Goal: Task Accomplishment & Management: Complete application form

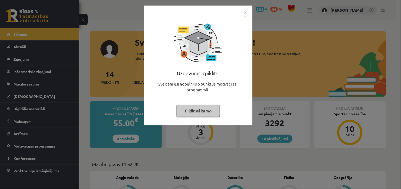
click at [192, 113] on button "Pildīt nākamo" at bounding box center [197, 111] width 43 height 12
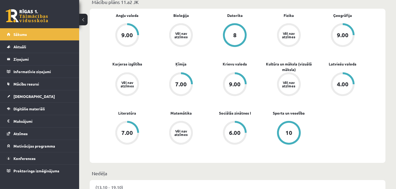
scroll to position [161, 0]
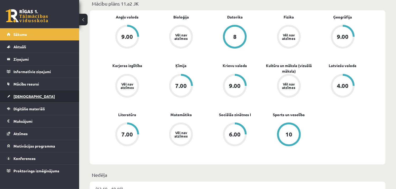
click at [41, 96] on link "[DEMOGRAPHIC_DATA]" at bounding box center [40, 96] width 66 height 12
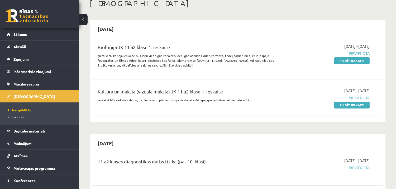
scroll to position [26, 0]
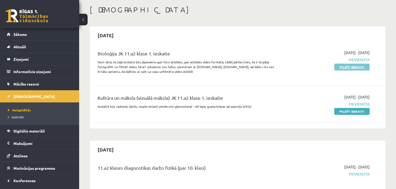
click at [354, 68] on link "Pildīt ieskaiti" at bounding box center [352, 67] width 35 height 7
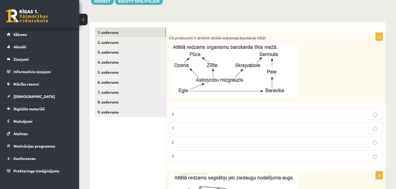
scroll to position [78, 0]
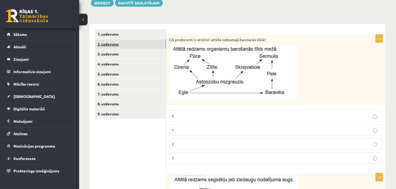
click at [109, 40] on link "2. uzdevums" at bounding box center [130, 44] width 71 height 10
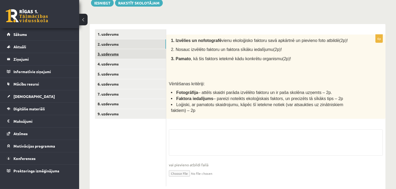
click at [110, 53] on link "3. uzdevums" at bounding box center [130, 54] width 71 height 10
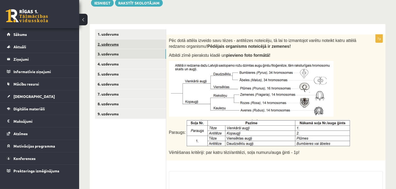
click at [112, 46] on link "2. uzdevums" at bounding box center [130, 44] width 71 height 10
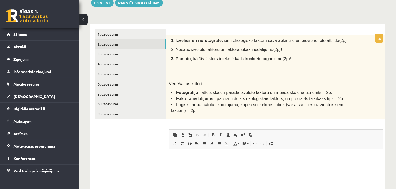
scroll to position [0, 0]
click at [111, 54] on link "3. uzdevums" at bounding box center [130, 54] width 71 height 10
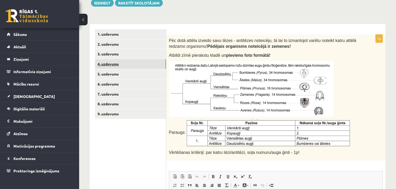
click at [111, 64] on link "4. uzdevums" at bounding box center [130, 64] width 71 height 10
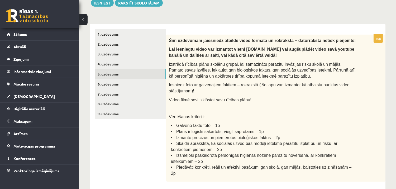
click at [115, 73] on link "5. uzdevums" at bounding box center [130, 74] width 71 height 10
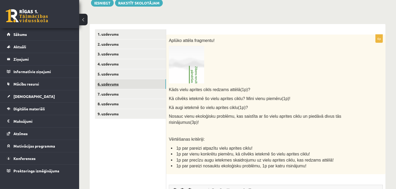
click at [114, 85] on link "6. uzdevums" at bounding box center [130, 84] width 71 height 10
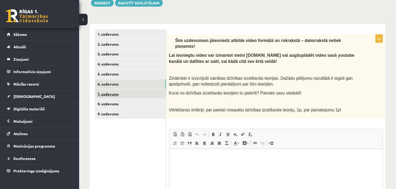
click at [115, 93] on link "7. uzdevums" at bounding box center [130, 94] width 71 height 10
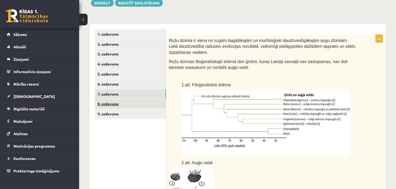
click at [116, 101] on link "8. uzdevums" at bounding box center [130, 104] width 71 height 10
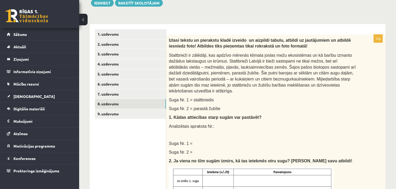
click at [128, 113] on link "9. uzdevums" at bounding box center [130, 114] width 71 height 10
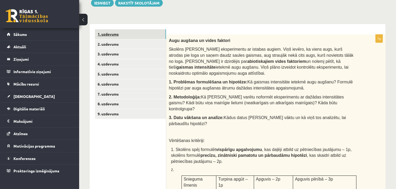
click at [126, 36] on link "1. uzdevums" at bounding box center [130, 34] width 71 height 10
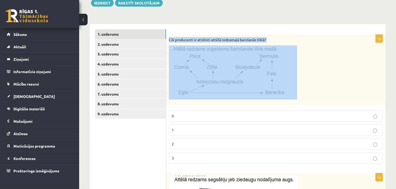
drag, startPoint x: 170, startPoint y: 39, endPoint x: 255, endPoint y: 77, distance: 93.3
click at [255, 77] on div "Cik producenti ir attēloti attēlā redzamajā barošanās tīklā?" at bounding box center [275, 70] width 219 height 71
copy div "Cik producenti ir attēloti attēlā redzamajā barošanās tīklā?"
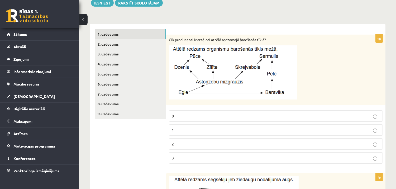
drag, startPoint x: 196, startPoint y: 142, endPoint x: 122, endPoint y: 38, distance: 128.3
click at [196, 115] on fieldset "0 1 2 3" at bounding box center [276, 137] width 214 height 58
click at [302, 88] on p at bounding box center [263, 72] width 188 height 54
click at [199, 130] on p "1" at bounding box center [276, 130] width 208 height 6
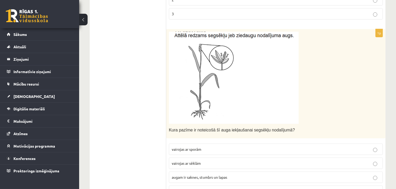
scroll to position [219, 0]
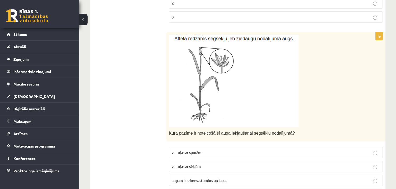
click at [226, 64] on img at bounding box center [234, 81] width 130 height 92
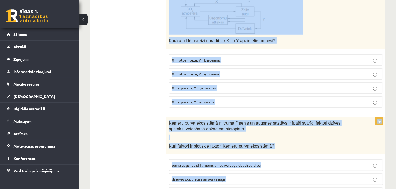
scroll to position [786, 0]
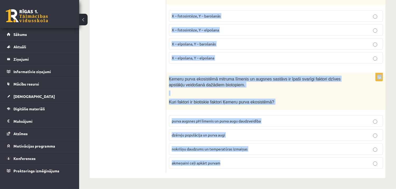
drag, startPoint x: 169, startPoint y: 133, endPoint x: 266, endPoint y: 189, distance: 112.4
copy form "Lore ipsumd si ametconse ad elit seddoeiusmo temporin utlaboreet? dolorema al e…"
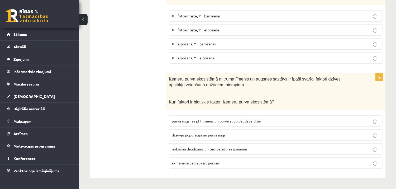
click at [184, 131] on label "dzērvju populācija un purva augi" at bounding box center [276, 134] width 214 height 11
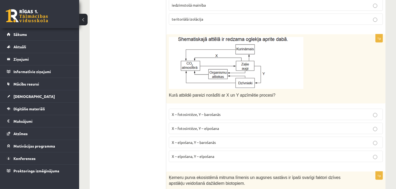
scroll to position [678, 0]
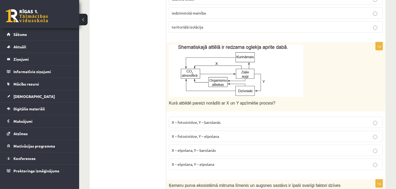
click at [194, 135] on span "X – fotosintēze, Y – elpošana" at bounding box center [195, 136] width 47 height 5
click at [181, 149] on span "X – elpošana, Y – barošanās" at bounding box center [194, 150] width 44 height 5
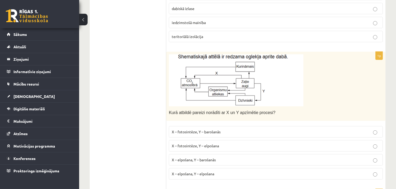
scroll to position [670, 0]
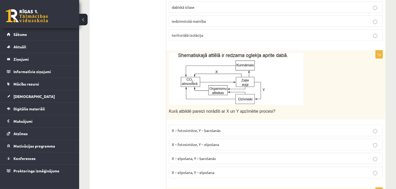
click at [184, 133] on p "X – fotosintēze, Y – barošanās" at bounding box center [276, 131] width 208 height 6
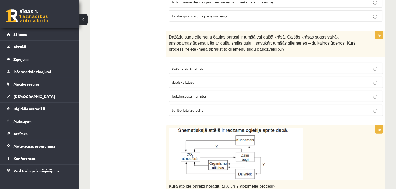
scroll to position [585, 0]
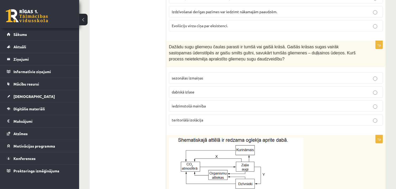
click at [315, 80] on p "sezonālas izmaiņas" at bounding box center [276, 78] width 208 height 6
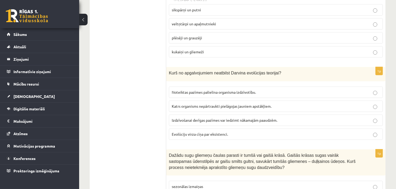
scroll to position [470, 0]
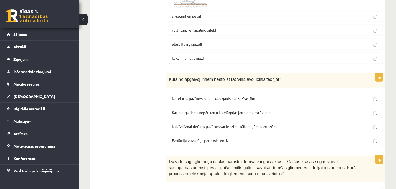
click at [207, 108] on label "Katrs organisms nepārtraukti pielāgojas jauniem apstākļiem." at bounding box center [276, 112] width 214 height 11
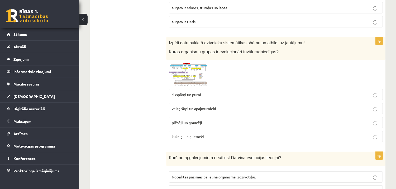
scroll to position [390, 0]
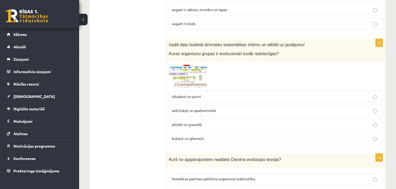
click at [185, 83] on img at bounding box center [189, 76] width 40 height 24
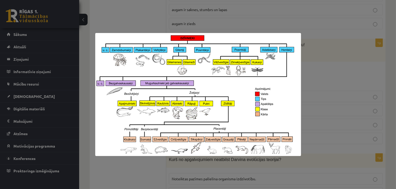
click at [133, 9] on div at bounding box center [198, 94] width 396 height 189
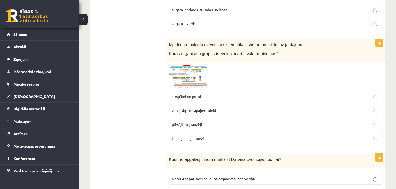
click at [219, 114] on label "veltņtārpi un apaļmutnieki" at bounding box center [276, 110] width 214 height 11
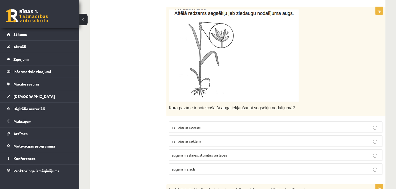
scroll to position [248, 0]
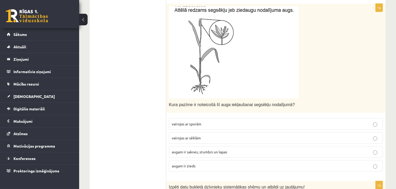
click at [248, 64] on img at bounding box center [234, 52] width 130 height 92
click at [185, 167] on span "augam ir zieds" at bounding box center [184, 165] width 24 height 5
click at [222, 137] on p "vairojas ar sēklām" at bounding box center [276, 138] width 208 height 6
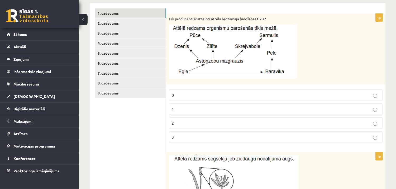
scroll to position [91, 0]
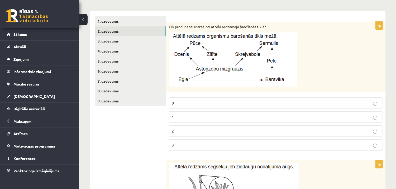
click at [150, 31] on link "2. uzdevums" at bounding box center [130, 31] width 71 height 10
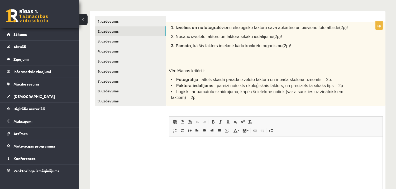
scroll to position [0, 0]
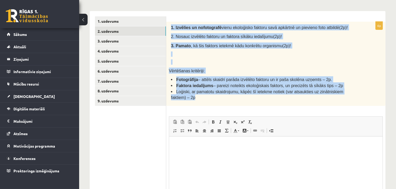
drag, startPoint x: 171, startPoint y: 27, endPoint x: 366, endPoint y: 92, distance: 205.5
click at [366, 92] on div "1. Izvēlies un nofotografē vienu ekoloģisko faktoru savā apkārtnē un pievieno f…" at bounding box center [275, 64] width 219 height 84
copy div "1. Izvēlies un nofotografē vienu ekoloģisko faktoru savā apkārtnē un pievieno f…"
click at [335, 67] on div "1. Izvēlies un nofotografē vienu ekoloģisko faktoru savā apkārtnē un pievieno f…" at bounding box center [275, 64] width 219 height 84
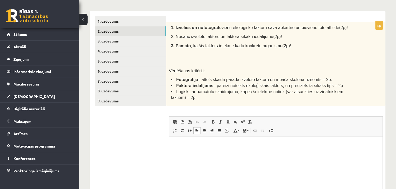
click at [214, 148] on html at bounding box center [276, 144] width 214 height 16
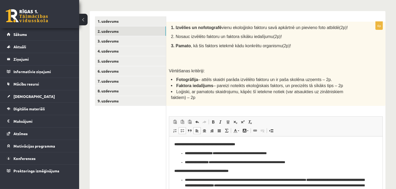
scroll to position [3, 0]
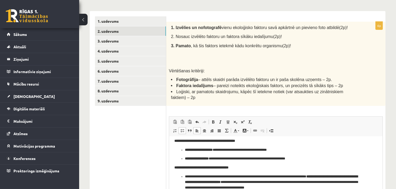
click at [177, 141] on strong "**********" at bounding box center [204, 140] width 61 height 3
click at [177, 168] on strong "**********" at bounding box center [201, 167] width 54 height 3
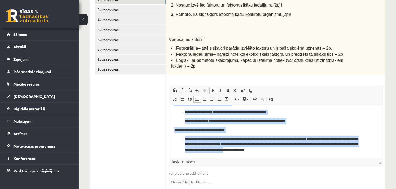
scroll to position [124, 0]
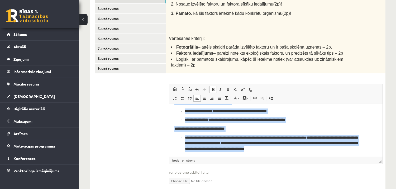
drag, startPoint x: 173, startPoint y: 111, endPoint x: 339, endPoint y: 176, distance: 178.6
click at [339, 157] on html "**********" at bounding box center [276, 125] width 214 height 63
click at [213, 87] on span at bounding box center [213, 89] width 4 height 4
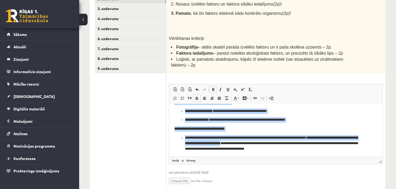
click at [213, 87] on span at bounding box center [213, 89] width 4 height 4
click at [210, 86] on link "Treknraksts Klaviatūras saīsne vadīšanas taustiņš+B" at bounding box center [213, 89] width 7 height 7
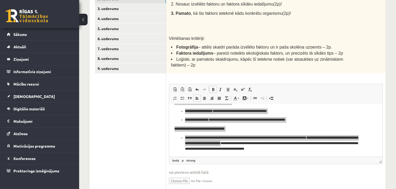
click at [123, 120] on ul "1. uzdevums 2. uzdevums 3. uzdevums 4. uzdevums 5. uzdevums 6. uzdevums 7. uzde…" at bounding box center [130, 89] width 71 height 210
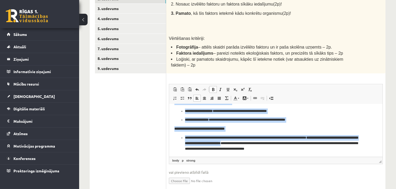
scroll to position [0, 0]
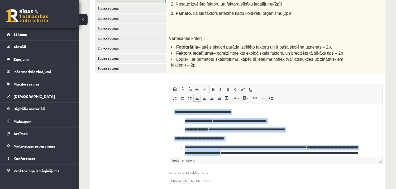
click at [340, 118] on p "**********" at bounding box center [273, 121] width 177 height 6
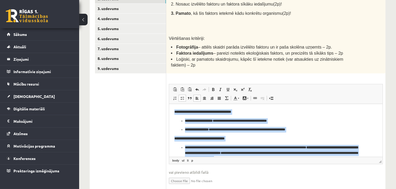
scroll to position [10, 0]
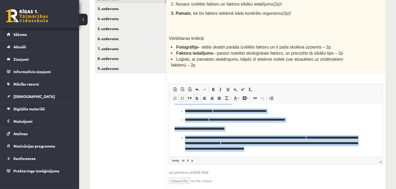
drag, startPoint x: 175, startPoint y: 111, endPoint x: 338, endPoint y: 159, distance: 170.6
click at [338, 157] on html "**********" at bounding box center [276, 125] width 214 height 63
click at [214, 87] on span at bounding box center [213, 89] width 4 height 4
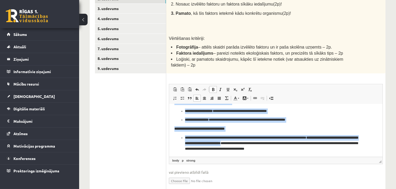
click at [214, 87] on span at bounding box center [213, 89] width 4 height 4
click at [213, 87] on span at bounding box center [213, 89] width 4 height 4
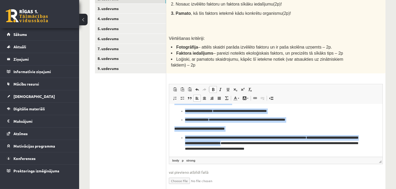
click at [213, 87] on span at bounding box center [213, 89] width 4 height 4
click at [282, 127] on p "**********" at bounding box center [275, 129] width 203 height 6
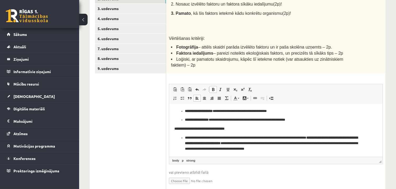
click at [282, 127] on p "**********" at bounding box center [275, 129] width 203 height 6
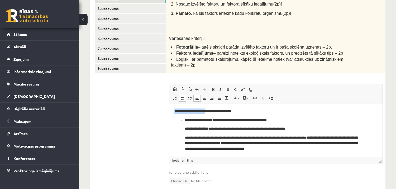
scroll to position [0, 0]
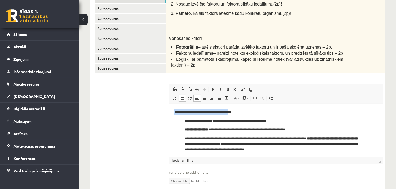
drag, startPoint x: 175, startPoint y: 111, endPoint x: 240, endPoint y: 107, distance: 65.4
click at [240, 107] on html "**********" at bounding box center [276, 131] width 214 height 54
drag, startPoint x: 171, startPoint y: 109, endPoint x: 180, endPoint y: 110, distance: 9.5
click at [180, 110] on html "**********" at bounding box center [276, 131] width 214 height 54
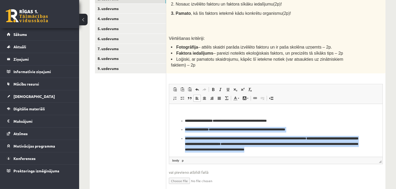
scroll to position [1, 0]
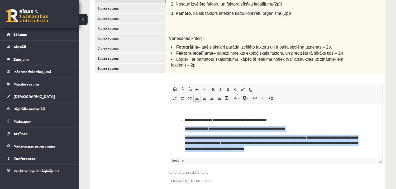
drag, startPoint x: 203, startPoint y: 123, endPoint x: 399, endPoint y: 152, distance: 198.4
click at [383, 152] on html "**********" at bounding box center [276, 130] width 214 height 54
click at [212, 87] on span at bounding box center [213, 89] width 4 height 4
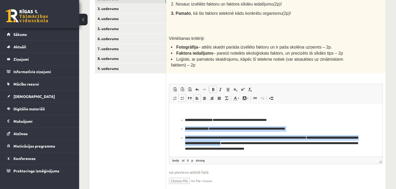
click at [216, 86] on link "Treknraksts Klaviatūras saīsne vadīšanas taustiņš+B" at bounding box center [213, 89] width 7 height 7
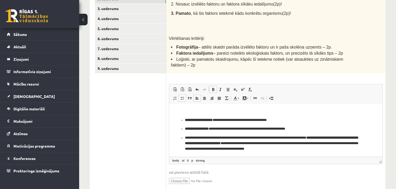
click at [185, 119] on li "**********" at bounding box center [276, 120] width 182 height 6
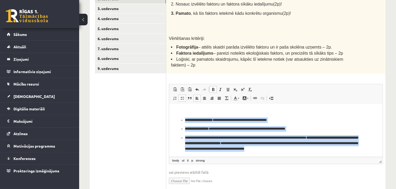
drag, startPoint x: 181, startPoint y: 119, endPoint x: 340, endPoint y: 156, distance: 163.3
click at [340, 156] on html "**********" at bounding box center [276, 130] width 214 height 54
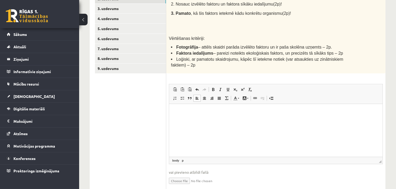
scroll to position [3, 0]
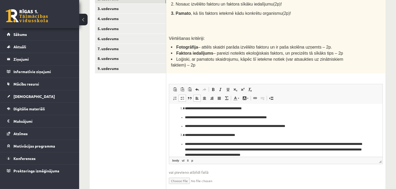
click at [185, 108] on li "**********" at bounding box center [273, 109] width 177 height 6
click at [185, 135] on li "**********" at bounding box center [273, 135] width 177 height 6
click at [174, 108] on html "**********" at bounding box center [276, 131] width 214 height 63
click at [174, 96] on span at bounding box center [175, 98] width 4 height 4
click at [183, 135] on ul "**********" at bounding box center [273, 136] width 199 height 43
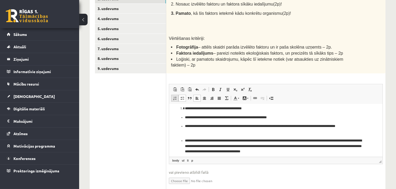
click at [175, 96] on span at bounding box center [175, 98] width 4 height 4
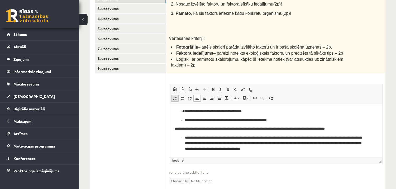
click at [175, 96] on span at bounding box center [175, 98] width 4 height 4
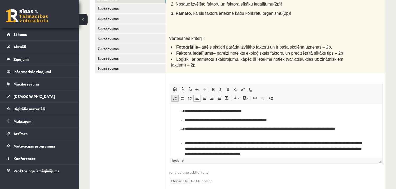
scroll to position [3, 0]
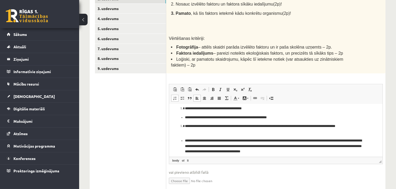
click at [175, 96] on span at bounding box center [175, 98] width 4 height 4
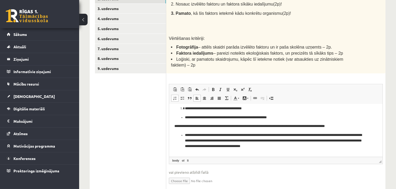
scroll to position [1, 0]
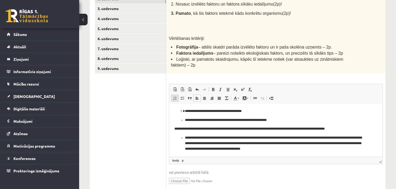
click at [175, 96] on span at bounding box center [175, 98] width 4 height 4
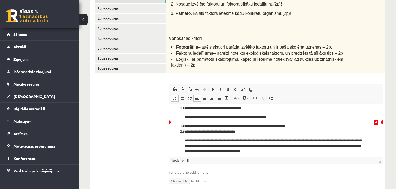
click at [185, 126] on li "**********" at bounding box center [273, 126] width 177 height 6
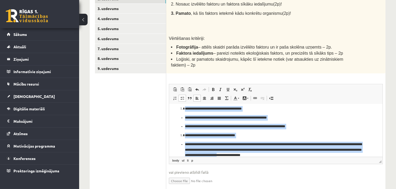
scroll to position [10, 0]
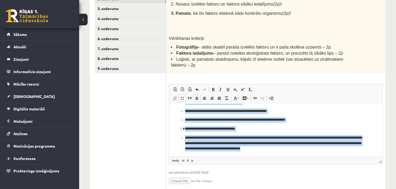
drag, startPoint x: 178, startPoint y: 108, endPoint x: 357, endPoint y: 148, distance: 183.5
click at [357, 148] on body "**********" at bounding box center [273, 125] width 199 height 52
click at [213, 87] on span at bounding box center [213, 89] width 4 height 4
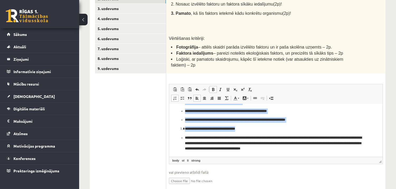
click at [213, 87] on span at bounding box center [213, 89] width 4 height 4
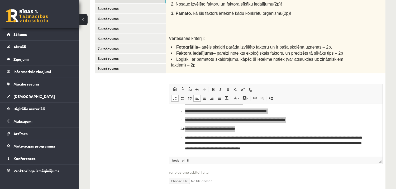
click at [169, 121] on div "Rich Text Editor, wiswyg-editor-user-answer-47433867165360 Redaktora rīkjoslas …" at bounding box center [276, 124] width 214 height 80
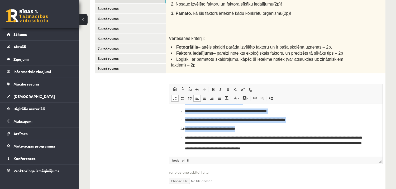
click at [185, 128] on li "**********" at bounding box center [273, 129] width 177 height 6
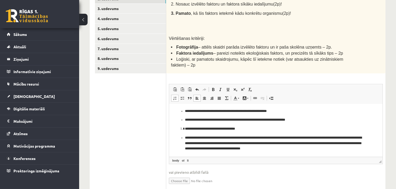
drag, startPoint x: 180, startPoint y: 129, endPoint x: 185, endPoint y: 128, distance: 5.8
click at [185, 128] on ol "**********" at bounding box center [273, 129] width 199 height 6
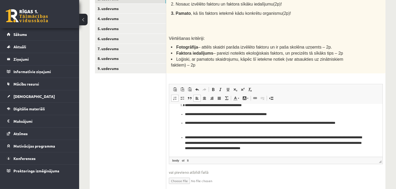
scroll to position [6, 0]
click at [306, 122] on p "**********" at bounding box center [273, 125] width 177 height 11
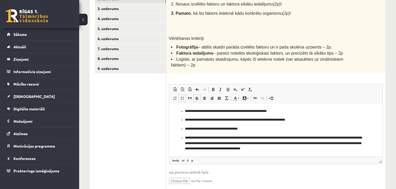
drag, startPoint x: 180, startPoint y: 128, endPoint x: 182, endPoint y: 128, distance: 2.7
click at [182, 128] on ul "**********" at bounding box center [273, 129] width 199 height 43
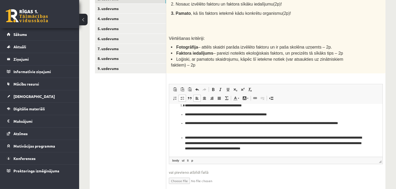
click at [183, 96] on span at bounding box center [182, 98] width 4 height 4
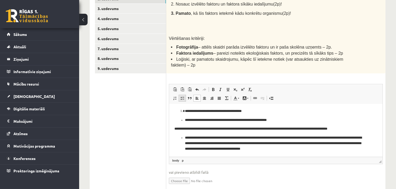
scroll to position [10, 0]
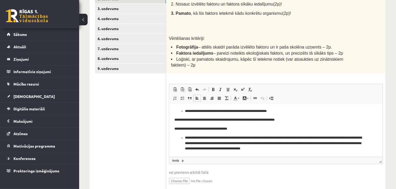
click at [174, 118] on html "**********" at bounding box center [276, 125] width 214 height 63
click at [181, 96] on span at bounding box center [182, 98] width 4 height 4
drag, startPoint x: 382, startPoint y: 125, endPoint x: 552, endPoint y: 232, distance: 200.3
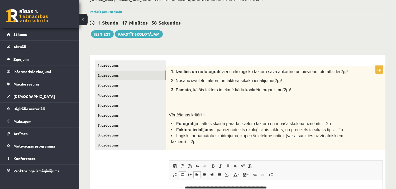
scroll to position [48, 0]
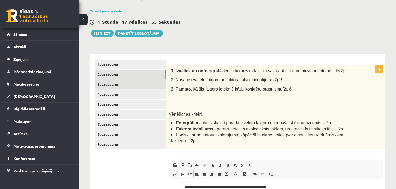
click at [122, 86] on link "3. uzdevums" at bounding box center [130, 85] width 71 height 10
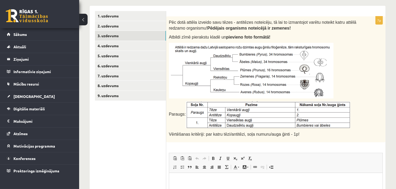
scroll to position [95, 0]
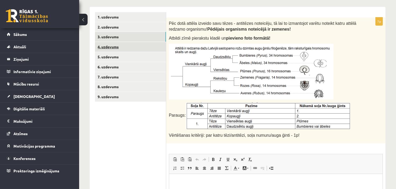
click at [139, 45] on link "4. uzdevums" at bounding box center [130, 47] width 71 height 10
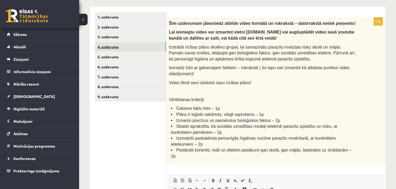
scroll to position [0, 0]
click at [139, 54] on link "5. uzdevums" at bounding box center [130, 57] width 71 height 10
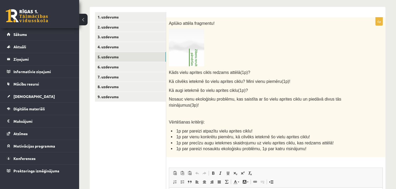
click at [178, 43] on img at bounding box center [186, 48] width 35 height 38
click at [200, 55] on img at bounding box center [186, 48] width 35 height 38
click at [189, 55] on img at bounding box center [186, 48] width 35 height 38
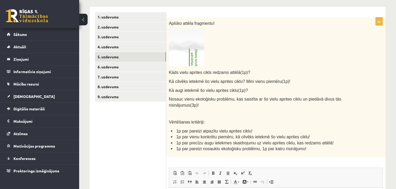
click at [189, 55] on img at bounding box center [186, 48] width 35 height 38
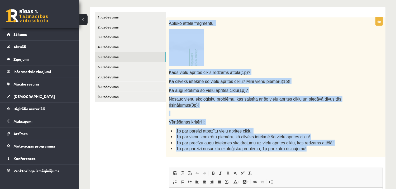
drag, startPoint x: 170, startPoint y: 24, endPoint x: 310, endPoint y: 142, distance: 183.5
click at [310, 142] on div "Aplūko attēla fragmentu! Kāds vielu aprites cikls redzams attēlā(1p)? Kā cilvēk…" at bounding box center [275, 87] width 219 height 140
copy div "Aplūko attēla fragmentu! Kāds vielu aprites cikls redzams attēlā(1p)? Kā cilvēk…"
click at [254, 55] on p at bounding box center [263, 48] width 188 height 38
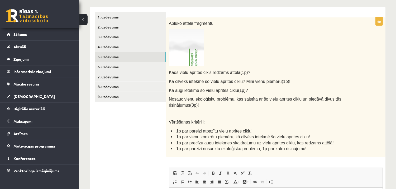
click at [179, 40] on img at bounding box center [186, 48] width 35 height 38
drag, startPoint x: 179, startPoint y: 40, endPoint x: 192, endPoint y: 67, distance: 30.2
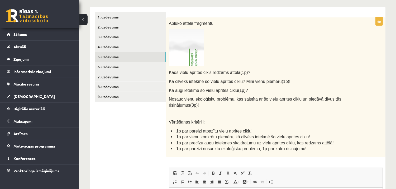
click at [192, 67] on div "Aplūko attēla fragmentu! Kāds vielu aprites cikls redzams attēlā(1p)? Kā cilvēk…" at bounding box center [275, 87] width 219 height 140
click at [191, 61] on img at bounding box center [186, 48] width 35 height 38
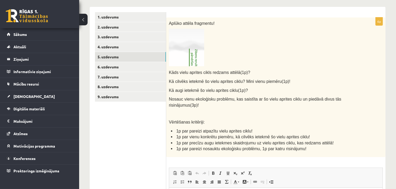
click at [242, 49] on p at bounding box center [263, 48] width 188 height 38
click at [186, 39] on img at bounding box center [186, 48] width 35 height 38
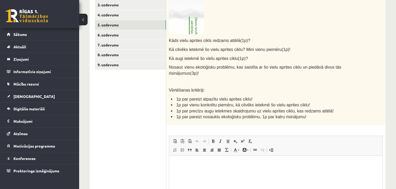
scroll to position [149, 0]
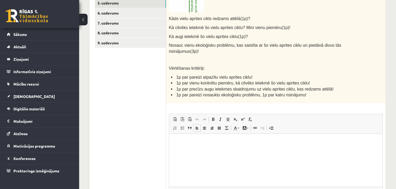
click at [264, 143] on p "Bagātinātā teksta redaktors, wiswyg-editor-user-answer-47434014978900" at bounding box center [275, 142] width 203 height 6
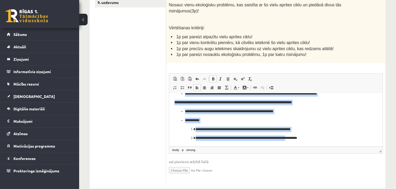
scroll to position [193, 0]
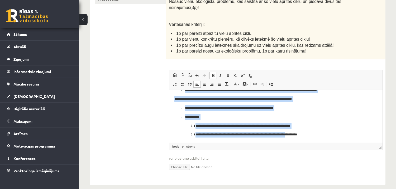
drag, startPoint x: 173, startPoint y: 98, endPoint x: 304, endPoint y: 195, distance: 163.5
click at [304, 143] on html "**********" at bounding box center [276, 90] width 214 height 105
click at [212, 73] on span at bounding box center [213, 75] width 4 height 4
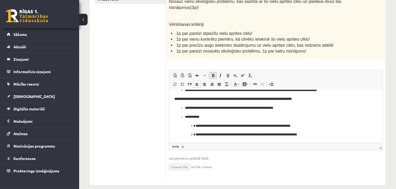
scroll to position [0, 0]
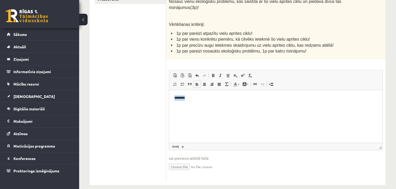
drag, startPoint x: 190, startPoint y: 100, endPoint x: 146, endPoint y: 95, distance: 45.2
click at [169, 95] on html "********" at bounding box center [276, 98] width 214 height 16
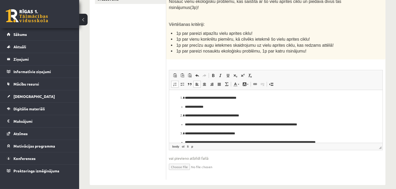
click at [310, 103] on body "**********" at bounding box center [275, 142] width 203 height 95
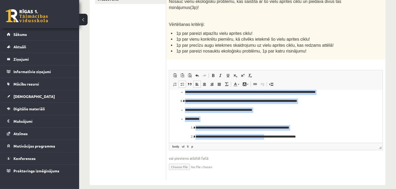
scroll to position [52, 0]
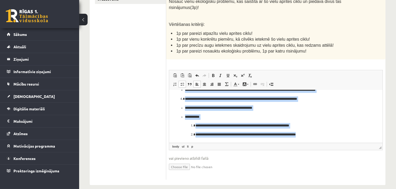
drag, startPoint x: 180, startPoint y: 98, endPoint x: 320, endPoint y: 141, distance: 147.1
click at [320, 141] on html "**********" at bounding box center [276, 90] width 214 height 105
click at [175, 82] on span at bounding box center [175, 84] width 4 height 4
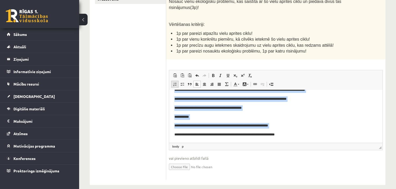
click at [177, 81] on link "Ievietot/noņemt numurētu sarakstu" at bounding box center [174, 84] width 7 height 7
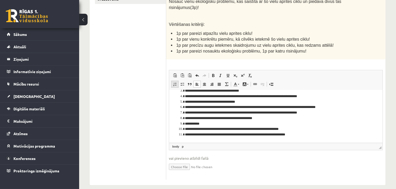
scroll to position [18, 0]
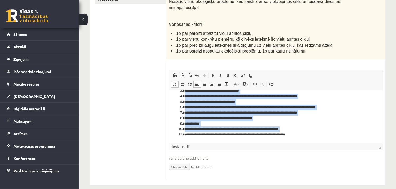
click at [176, 82] on span at bounding box center [175, 84] width 4 height 4
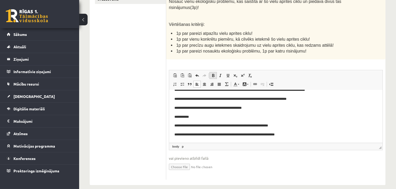
click at [214, 73] on span at bounding box center [213, 75] width 4 height 4
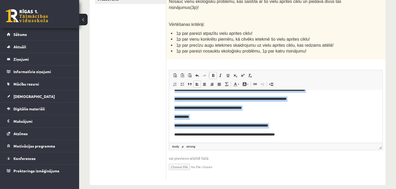
click at [214, 73] on span at bounding box center [213, 75] width 4 height 4
click at [219, 118] on p "**********" at bounding box center [273, 117] width 199 height 6
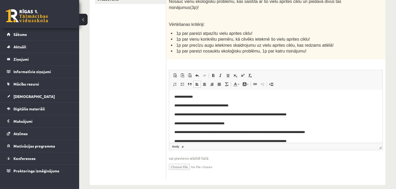
scroll to position [0, 0]
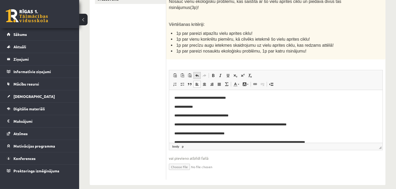
click at [197, 73] on span at bounding box center [197, 75] width 4 height 4
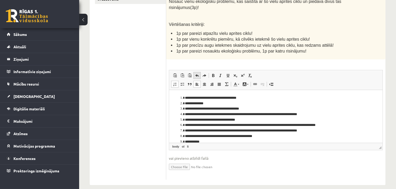
click at [197, 73] on span at bounding box center [197, 75] width 4 height 4
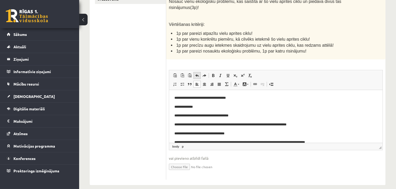
click at [197, 73] on span at bounding box center [197, 75] width 4 height 4
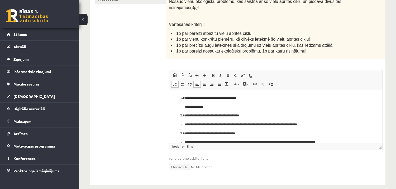
click at [249, 101] on body "**********" at bounding box center [275, 142] width 203 height 95
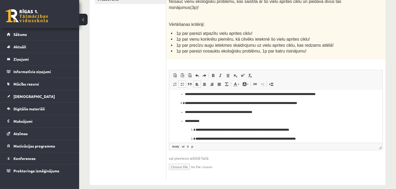
scroll to position [52, 0]
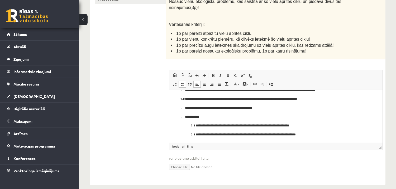
drag, startPoint x: 381, startPoint y: 103, endPoint x: 555, endPoint y: 210, distance: 204.4
click at [326, 136] on p "**********" at bounding box center [273, 135] width 156 height 6
click at [315, 126] on p "**********" at bounding box center [273, 126] width 156 height 6
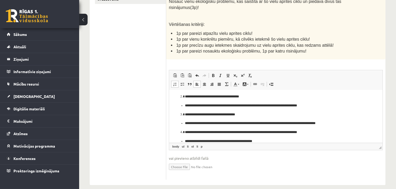
scroll to position [0, 0]
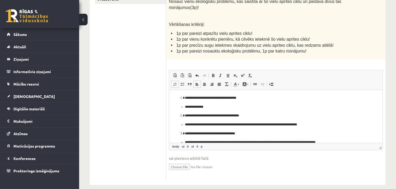
drag, startPoint x: 379, startPoint y: 126, endPoint x: 553, endPoint y: 181, distance: 182.6
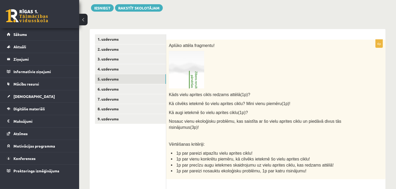
scroll to position [74, 0]
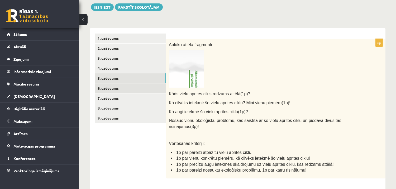
click at [128, 91] on link "6. uzdevums" at bounding box center [130, 88] width 71 height 10
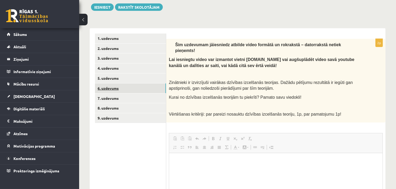
scroll to position [0, 0]
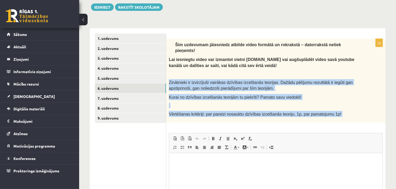
drag, startPoint x: 169, startPoint y: 76, endPoint x: 397, endPoint y: 145, distance: 238.3
click at [396, 115] on html "0 Dāvanas 3292 mP 991 xp [PERSON_NAME] Sākums Aktuāli Kā mācīties eSKOLĀ Kontak…" at bounding box center [198, 20] width 396 height 189
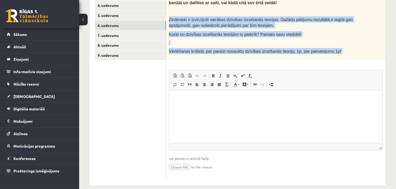
copy div "Loremipsum do sitametcons adipisci elitsedd eiusmodtem incididu. Utlabo etdolor…"
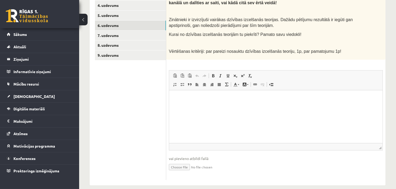
click at [156, 92] on ul "1. uzdevums 2. uzdevums 3. uzdevums 4. uzdevums 5. uzdevums 6. uzdevums 7. uzde…" at bounding box center [130, 75] width 71 height 209
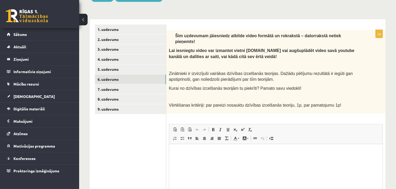
scroll to position [81, 0]
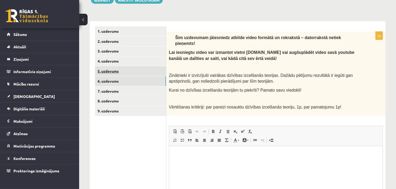
click at [141, 74] on link "5. uzdevums" at bounding box center [130, 71] width 71 height 10
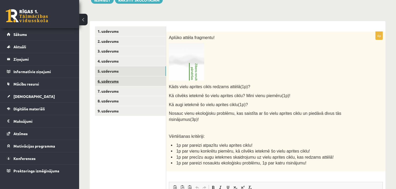
scroll to position [0, 0]
click at [132, 82] on link "6. uzdevums" at bounding box center [130, 81] width 71 height 10
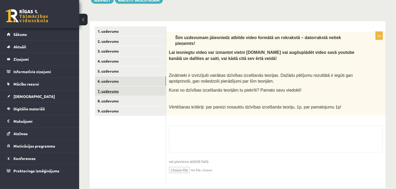
click at [130, 89] on link "7. uzdevums" at bounding box center [130, 91] width 71 height 10
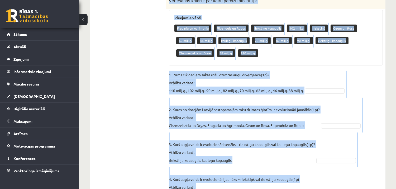
scroll to position [343, 0]
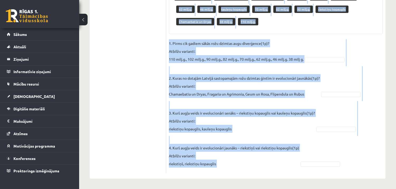
drag, startPoint x: 170, startPoint y: 25, endPoint x: 339, endPoint y: 189, distance: 236.5
copy div "Loremipsum dolorsita: con adipi elitsed doeiusm 6t! Incididun utlab Etdolore ma…"
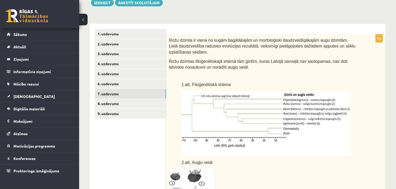
scroll to position [72, 0]
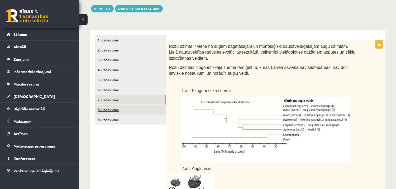
click at [139, 108] on link "8. uzdevums" at bounding box center [130, 110] width 71 height 10
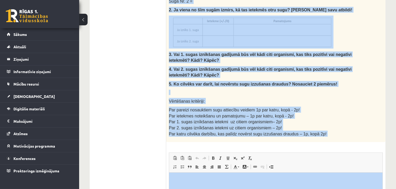
scroll to position [257, 0]
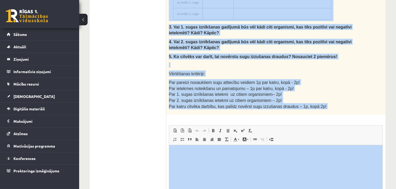
drag, startPoint x: 339, startPoint y: 205, endPoint x: 308, endPoint y: 161, distance: 54.1
copy div "lorem ipsumd si ametconse adipi elitsed do eiusmodt incidi, utlabor et dolorema…"
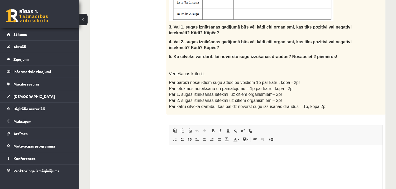
click at [114, 67] on ul "1. uzdevums 2. uzdevums 3. uzdevums 4. uzdevums 5. uzdevums 6. uzdevums 7. uzde…" at bounding box center [130, 43] width 71 height 384
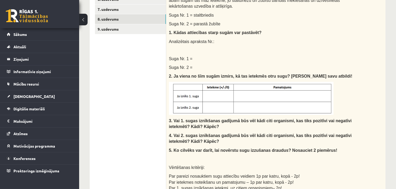
scroll to position [150, 0]
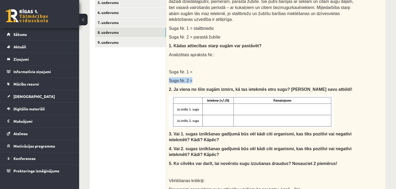
drag, startPoint x: 395, startPoint y: 74, endPoint x: 394, endPoint y: 67, distance: 6.9
click at [394, 67] on div "**********" at bounding box center [237, 114] width 317 height 487
click at [395, 68] on div "**********" at bounding box center [237, 114] width 317 height 487
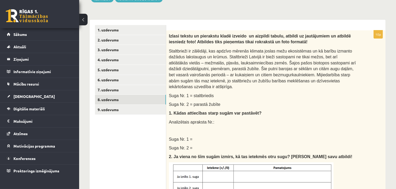
scroll to position [83, 0]
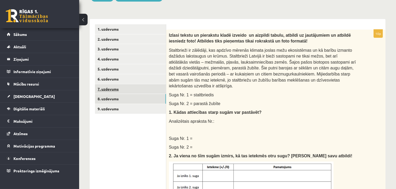
click at [152, 87] on link "7. uzdevums" at bounding box center [130, 89] width 71 height 10
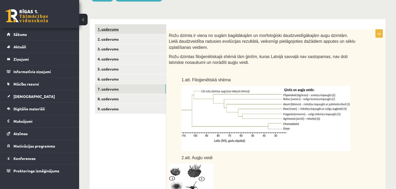
click at [123, 30] on link "1. uzdevums" at bounding box center [130, 29] width 71 height 10
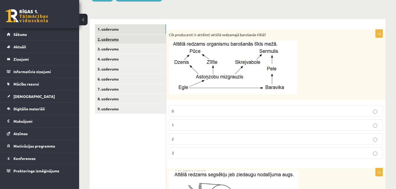
click at [118, 41] on link "2. uzdevums" at bounding box center [130, 39] width 71 height 10
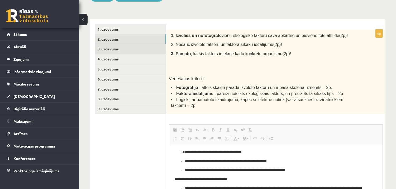
scroll to position [0, 0]
click at [117, 49] on link "3. uzdevums" at bounding box center [130, 49] width 71 height 10
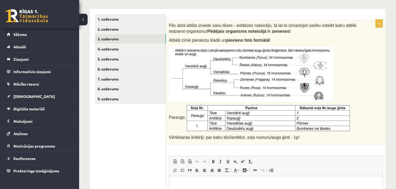
scroll to position [94, 0]
click at [126, 96] on link "9. uzdevums" at bounding box center [130, 99] width 71 height 10
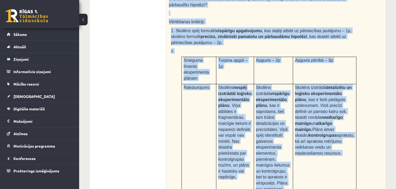
scroll to position [257, 0]
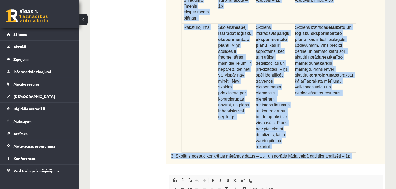
drag, startPoint x: 169, startPoint y: 32, endPoint x: 320, endPoint y: 146, distance: 189.1
click at [320, 146] on div "7p Augu augšana un vides faktori Skolēns [PERSON_NAME] veic eksperimentu ar ist…" at bounding box center [275, 70] width 219 height 429
copy div "Lore ipsumdo si ametc adipisc Elitsed Doeiu temp incididuntut la etdolor magnaa…"
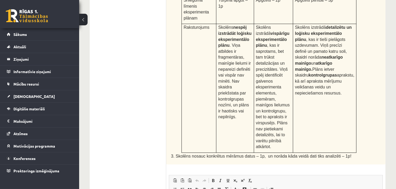
click at [141, 44] on ul "1. uzdevums 2. uzdevums 3. uzdevums 4. uzdevums 5. uzdevums 6. uzdevums 7. uzde…" at bounding box center [130, 67] width 71 height 435
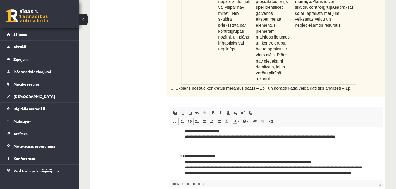
scroll to position [0, 0]
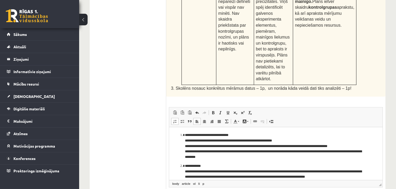
click at [183, 141] on ol "**********" at bounding box center [275, 185] width 203 height 106
click at [182, 119] on span at bounding box center [182, 121] width 4 height 4
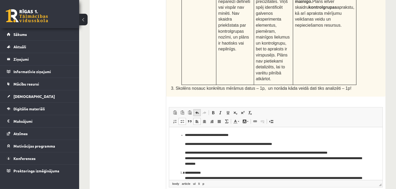
click at [196, 111] on span at bounding box center [197, 113] width 4 height 4
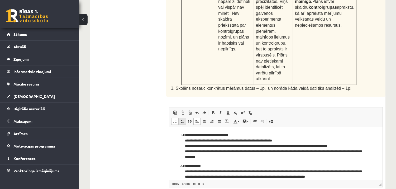
click at [181, 119] on span at bounding box center [182, 121] width 4 height 4
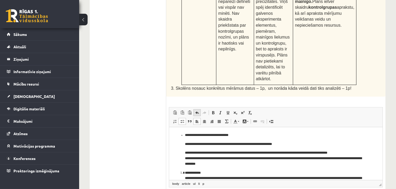
click at [198, 111] on span at bounding box center [197, 113] width 4 height 4
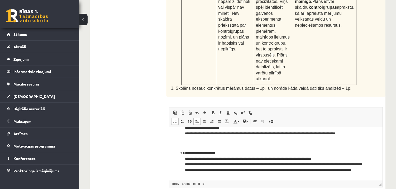
scroll to position [63, 0]
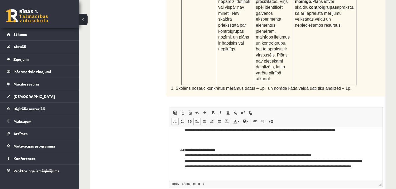
drag, startPoint x: 381, startPoint y: 142, endPoint x: 556, endPoint y: 250, distance: 206.1
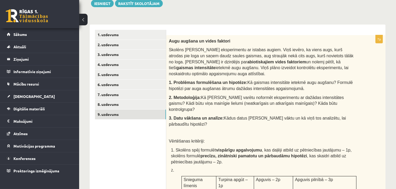
scroll to position [77, 0]
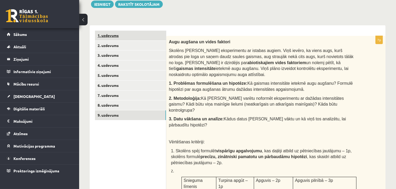
click at [101, 32] on link "1. uzdevums" at bounding box center [130, 36] width 71 height 10
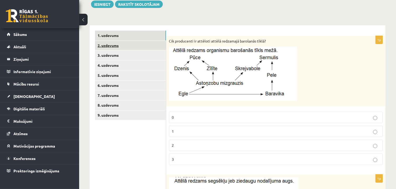
click at [101, 44] on link "2. uzdevums" at bounding box center [130, 46] width 71 height 10
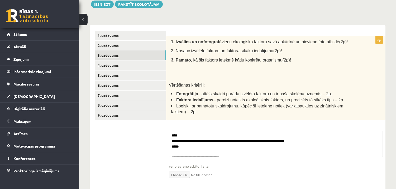
click at [100, 53] on link "3. uzdevums" at bounding box center [130, 55] width 71 height 10
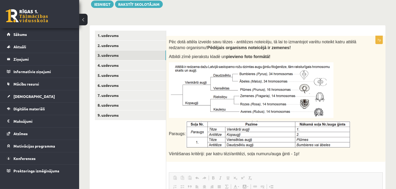
scroll to position [0, 0]
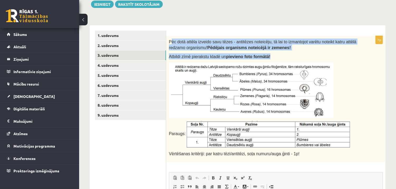
drag, startPoint x: 170, startPoint y: 40, endPoint x: 207, endPoint y: 67, distance: 46.0
click at [207, 67] on div "Pēc dotā attēla izveido savu tēzes - antitēzes noteicēju, tā lai to izmantojot …" at bounding box center [275, 99] width 219 height 126
click at [209, 31] on form "7p Pēc dotā attēla izveido savu tēzes - antitēzes noteicēju, tā lai to izmantoj…" at bounding box center [276, 157] width 209 height 252
drag, startPoint x: 169, startPoint y: 41, endPoint x: 265, endPoint y: 56, distance: 97.1
click at [265, 56] on div "Pēc dotā attēla izveido savu tēzes - antitēzes noteicēju, tā lai to izmantojot …" at bounding box center [275, 99] width 219 height 126
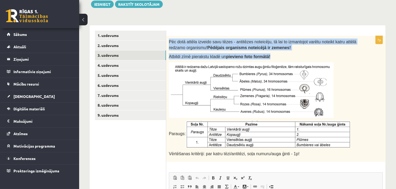
click at [265, 56] on p "Atbildi zīmē pierakstu kladē un pievieno foto formātā!" at bounding box center [263, 56] width 188 height 6
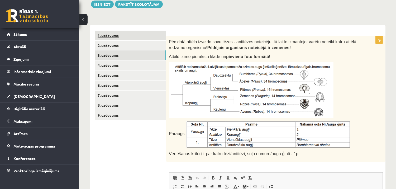
click at [111, 33] on link "1. uzdevums" at bounding box center [130, 36] width 71 height 10
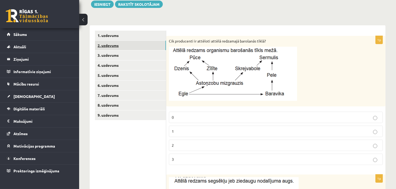
click at [111, 46] on link "2. uzdevums" at bounding box center [130, 46] width 71 height 10
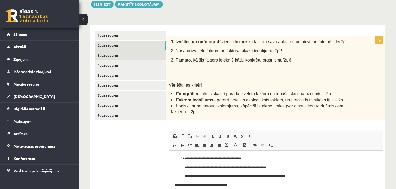
click at [110, 54] on link "3. uzdevums" at bounding box center [130, 55] width 71 height 10
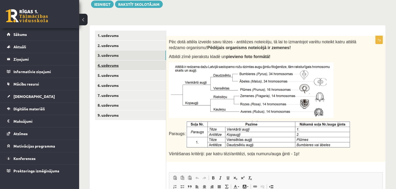
click at [110, 63] on link "4. uzdevums" at bounding box center [130, 65] width 71 height 10
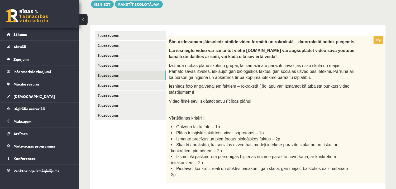
click at [144, 73] on link "5. uzdevums" at bounding box center [130, 76] width 71 height 10
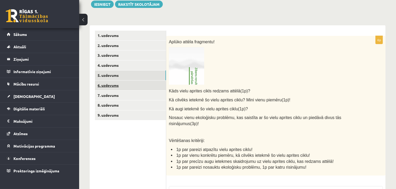
click at [141, 86] on link "6. uzdevums" at bounding box center [130, 86] width 71 height 10
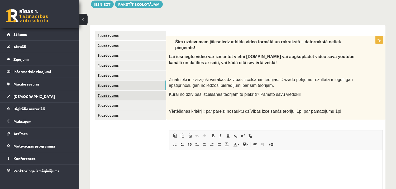
click at [139, 95] on link "7. uzdevums" at bounding box center [130, 96] width 71 height 10
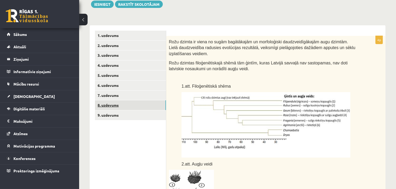
click at [136, 109] on link "8. uzdevums" at bounding box center [130, 105] width 71 height 10
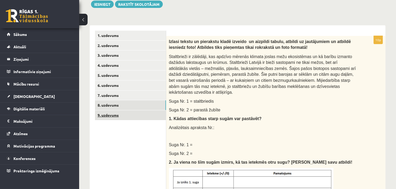
click at [136, 114] on link "9. uzdevums" at bounding box center [130, 115] width 71 height 10
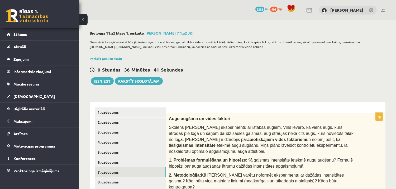
click at [117, 169] on link "7. uzdevums" at bounding box center [130, 172] width 71 height 10
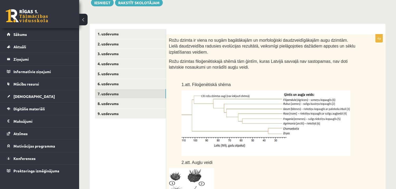
scroll to position [78, 0]
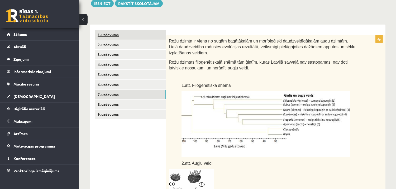
click at [122, 35] on link "1. uzdevums" at bounding box center [130, 35] width 71 height 10
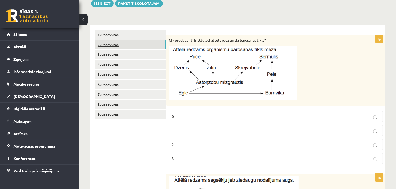
click at [122, 41] on link "2. uzdevums" at bounding box center [130, 45] width 71 height 10
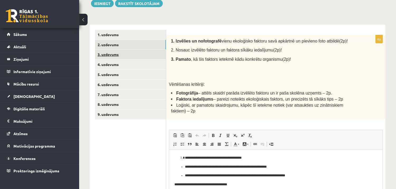
scroll to position [0, 0]
click at [122, 54] on link "3. uzdevums" at bounding box center [130, 55] width 71 height 10
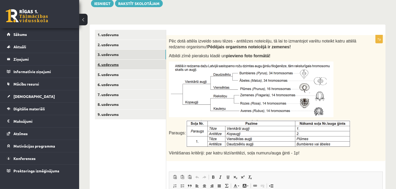
click at [124, 65] on link "4. uzdevums" at bounding box center [130, 65] width 71 height 10
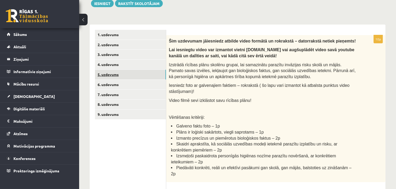
click at [124, 72] on link "5. uzdevums" at bounding box center [130, 75] width 71 height 10
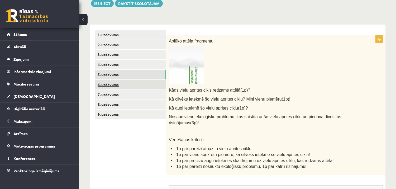
click at [123, 82] on link "6. uzdevums" at bounding box center [130, 85] width 71 height 10
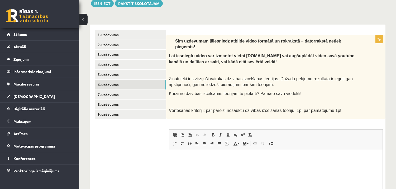
scroll to position [137, 0]
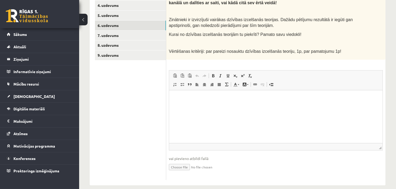
click at [173, 161] on input "file" at bounding box center [276, 166] width 214 height 11
type input "**********"
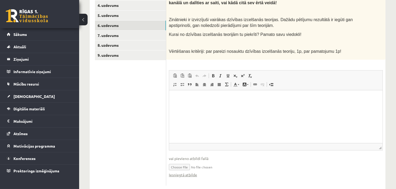
click at [198, 161] on input "file" at bounding box center [276, 166] width 214 height 11
click at [125, 46] on link "8. uzdevums" at bounding box center [130, 45] width 71 height 10
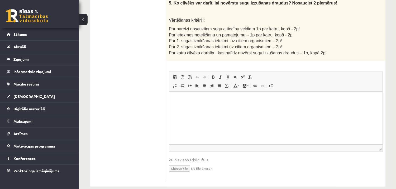
scroll to position [311, 0]
click at [172, 163] on input "file" at bounding box center [276, 167] width 214 height 11
type input "**********"
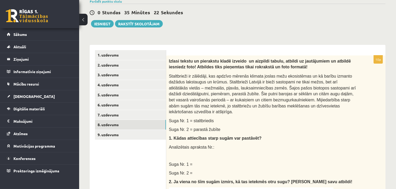
scroll to position [55, 0]
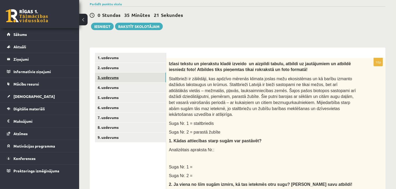
click at [148, 81] on link "3. uzdevums" at bounding box center [130, 78] width 71 height 10
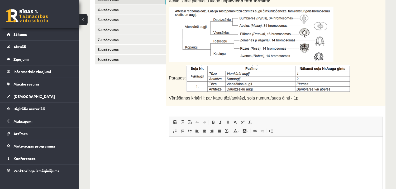
scroll to position [185, 0]
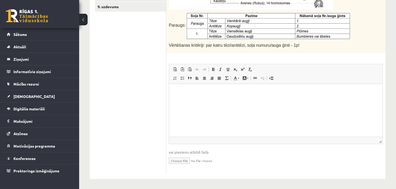
click at [174, 161] on input "file" at bounding box center [276, 160] width 214 height 11
type input "**********"
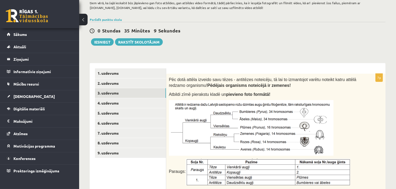
scroll to position [38, 0]
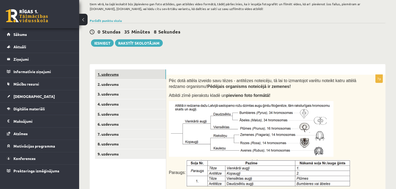
click at [117, 78] on link "1. uzdevums" at bounding box center [130, 74] width 71 height 10
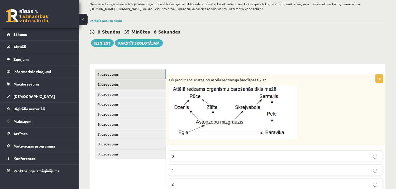
click at [118, 86] on link "2. uzdevums" at bounding box center [130, 85] width 71 height 10
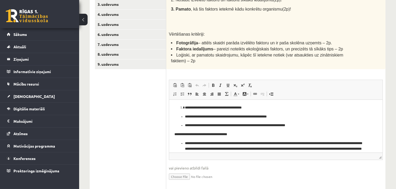
scroll to position [138, 0]
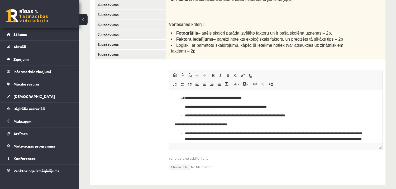
click at [180, 162] on input "file" at bounding box center [276, 166] width 214 height 11
type input "**********"
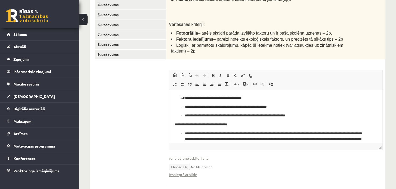
click at [127, 116] on ul "1. uzdevums 2. uzdevums 3. uzdevums 4. uzdevums 5. uzdevums 6. uzdevums 7. uzde…" at bounding box center [130, 78] width 71 height 216
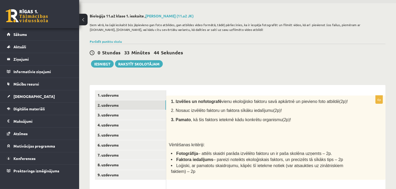
scroll to position [10, 0]
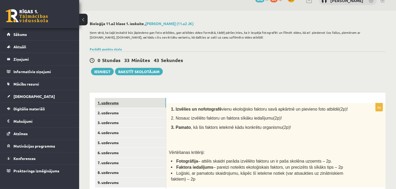
click at [130, 100] on link "1. uzdevums" at bounding box center [130, 103] width 71 height 10
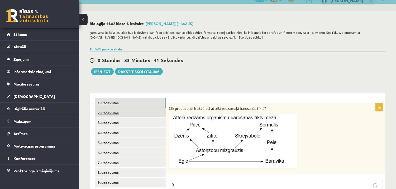
click at [129, 109] on link "2. uzdevums" at bounding box center [130, 113] width 71 height 10
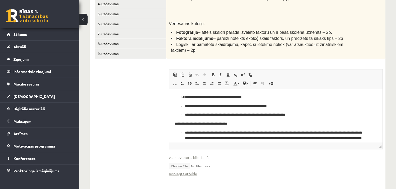
scroll to position [139, 0]
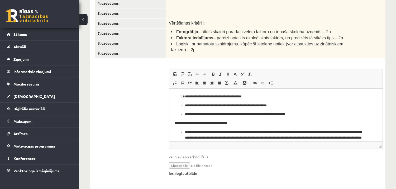
click at [182, 171] on link "Iesniegtā atbilde" at bounding box center [183, 174] width 28 height 6
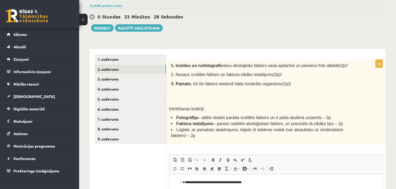
scroll to position [61, 0]
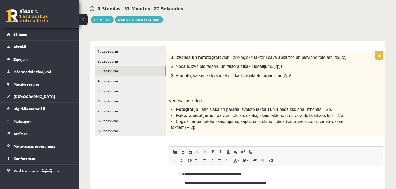
click at [146, 66] on link "3. uzdevums" at bounding box center [130, 71] width 71 height 10
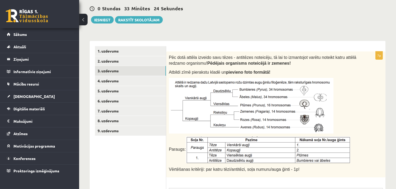
scroll to position [191, 0]
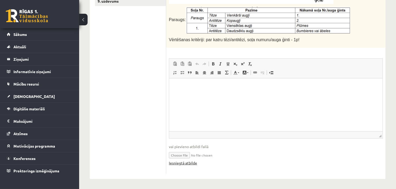
click at [173, 164] on link "Iesniegtā atbilde" at bounding box center [183, 163] width 28 height 6
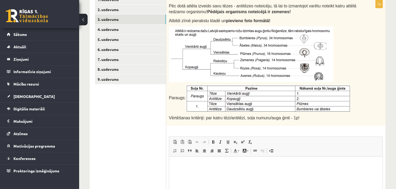
scroll to position [112, 0]
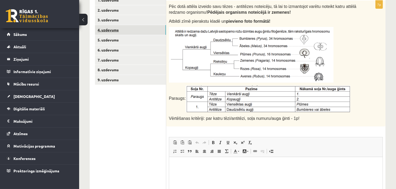
click at [155, 32] on link "4. uzdevums" at bounding box center [130, 30] width 71 height 10
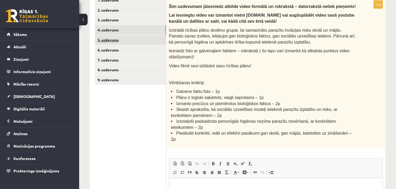
scroll to position [0, 0]
click at [153, 38] on link "5. uzdevums" at bounding box center [130, 40] width 71 height 10
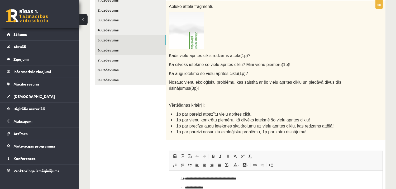
click at [141, 49] on link "6. uzdevums" at bounding box center [130, 50] width 71 height 10
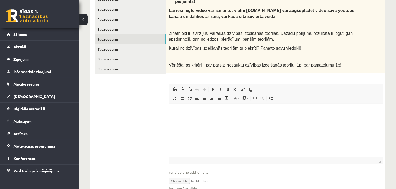
scroll to position [106, 0]
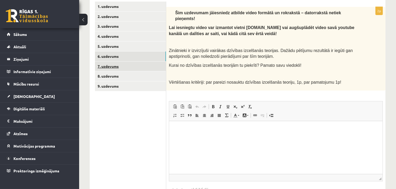
click at [138, 66] on link "7. uzdevums" at bounding box center [130, 67] width 71 height 10
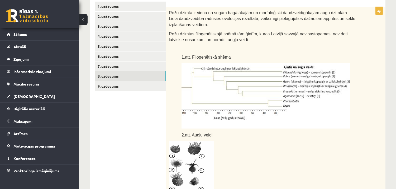
click at [131, 73] on link "8. uzdevums" at bounding box center [130, 76] width 71 height 10
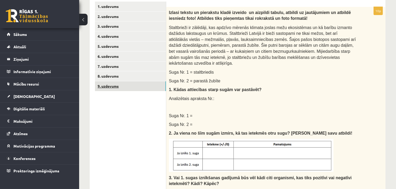
click at [131, 82] on link "9. uzdevums" at bounding box center [130, 86] width 71 height 10
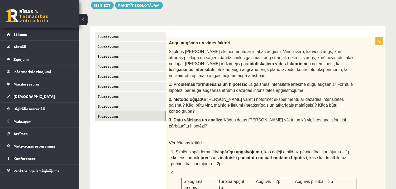
scroll to position [11, 0]
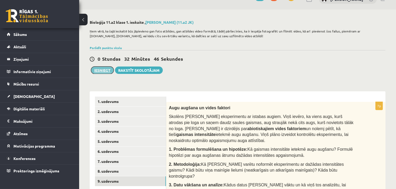
click at [95, 70] on button "Iesniegt" at bounding box center [102, 70] width 23 height 7
